Goal: Information Seeking & Learning: Compare options

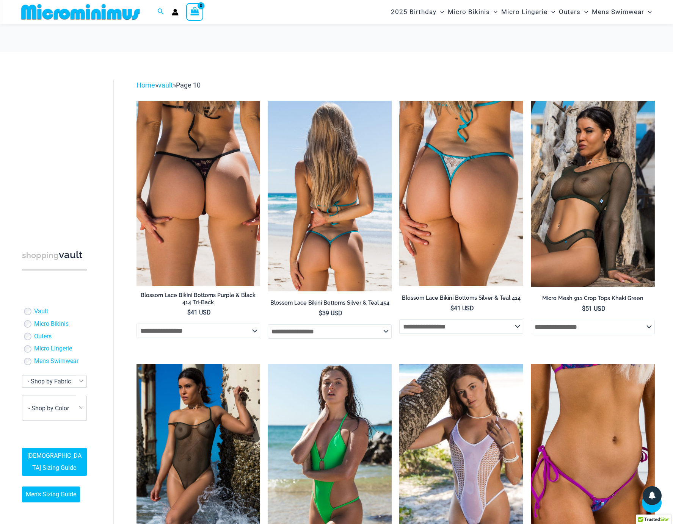
scroll to position [647, 0]
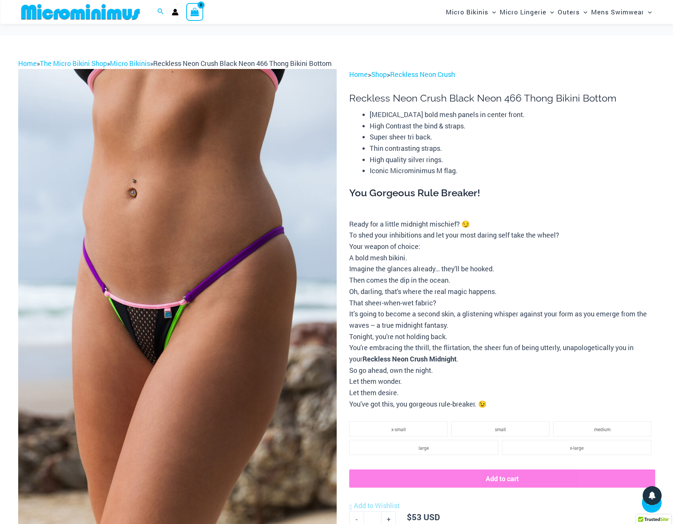
scroll to position [263, 0]
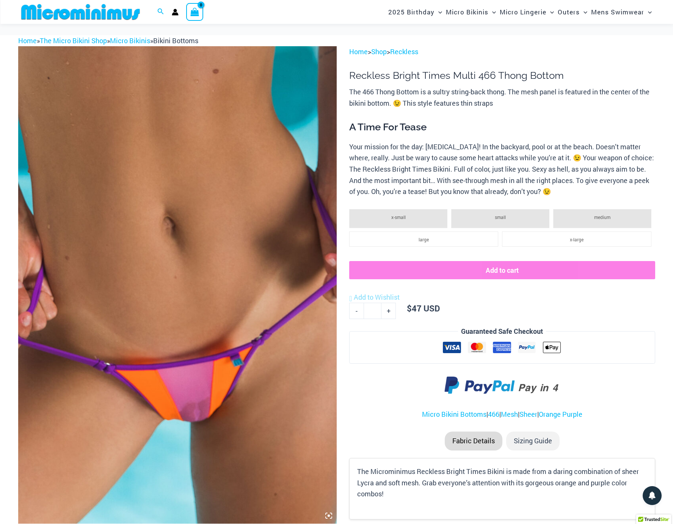
scroll to position [57, 0]
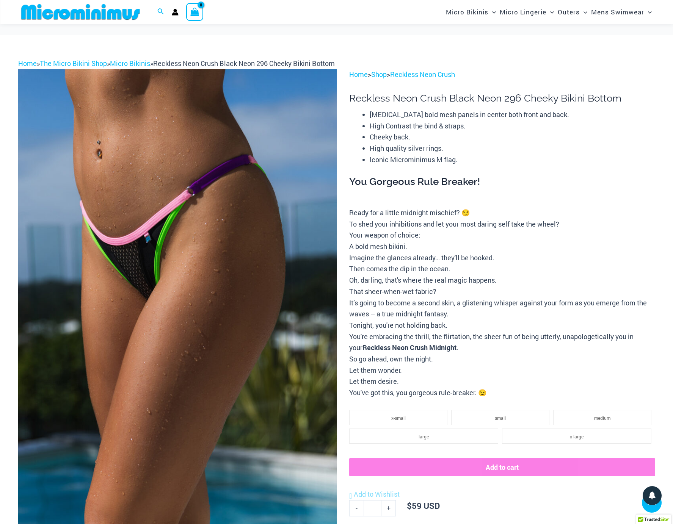
scroll to position [197, 0]
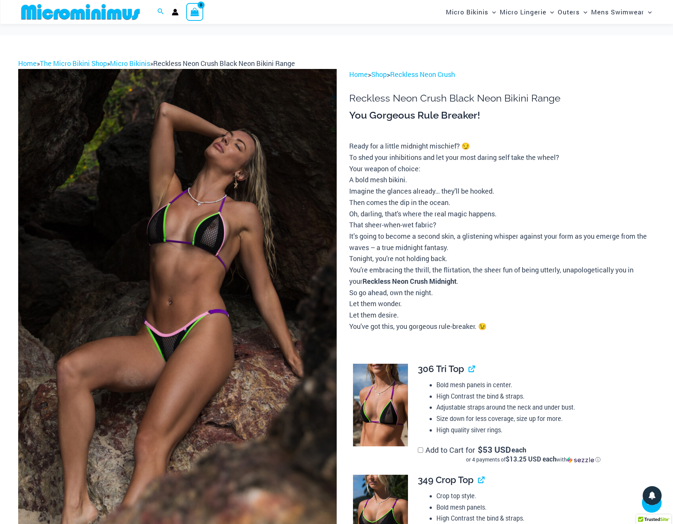
scroll to position [221, 0]
